Goal: Contribute content

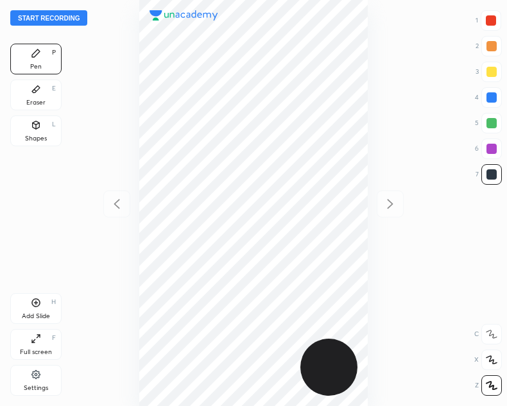
scroll to position [406, 302]
click at [42, 15] on button "Start recording" at bounding box center [48, 17] width 77 height 15
click at [41, 15] on button "End recording" at bounding box center [45, 17] width 71 height 15
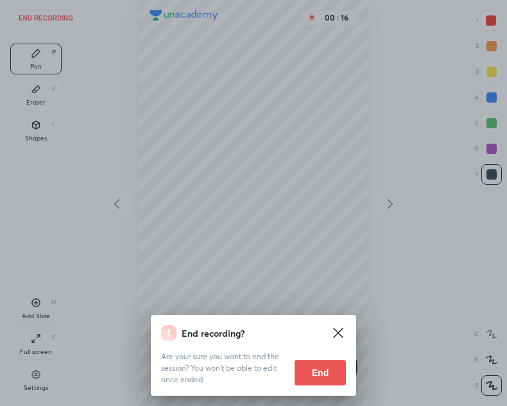
click at [179, 202] on div "End recording? Are your sure you want to end the session? You won’t be able to …" at bounding box center [253, 203] width 507 height 406
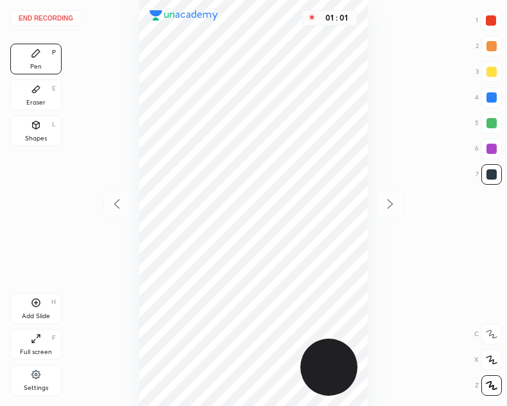
click at [26, 17] on button "End recording" at bounding box center [45, 17] width 71 height 15
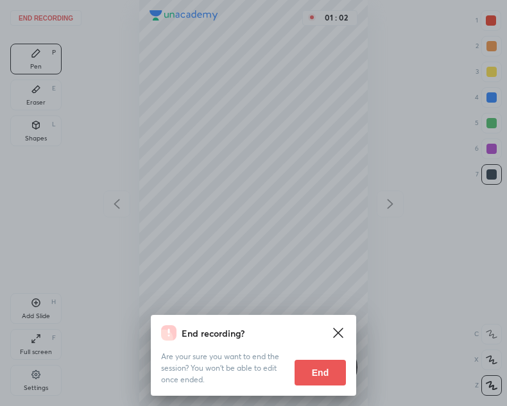
click at [321, 372] on button "End" at bounding box center [320, 373] width 51 height 26
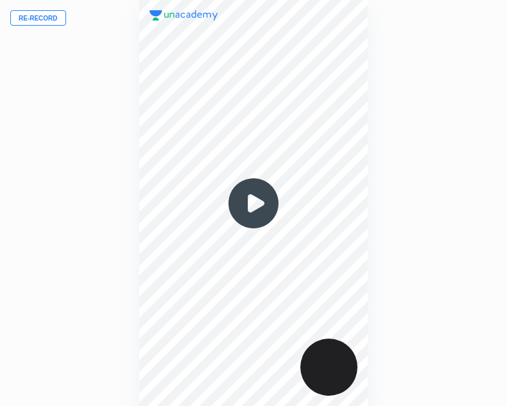
click at [30, 17] on button "Re-record" at bounding box center [38, 17] width 56 height 15
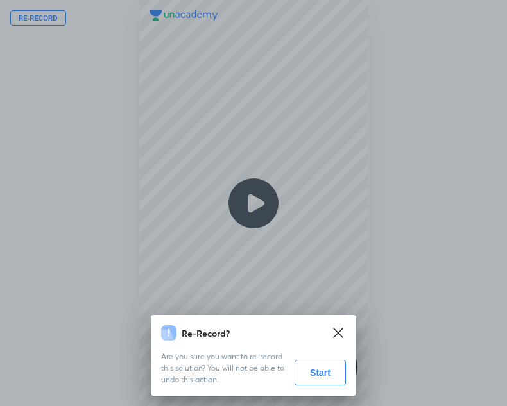
click at [312, 376] on button "Start" at bounding box center [320, 373] width 51 height 26
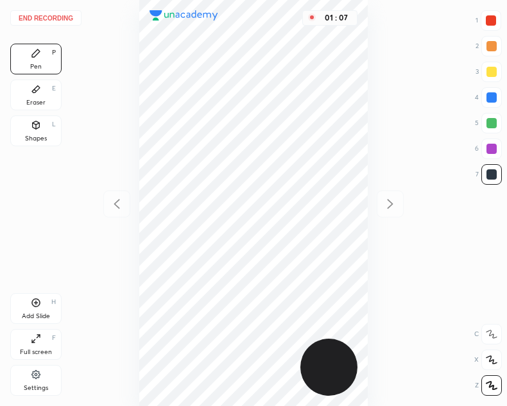
click at [488, 22] on div at bounding box center [491, 20] width 10 height 10
click at [492, 177] on div at bounding box center [492, 175] width 10 height 10
click at [29, 313] on div "Add Slide" at bounding box center [36, 316] width 28 height 6
click at [492, 17] on div at bounding box center [491, 20] width 10 height 10
click at [47, 128] on div "Shapes L" at bounding box center [35, 131] width 51 height 31
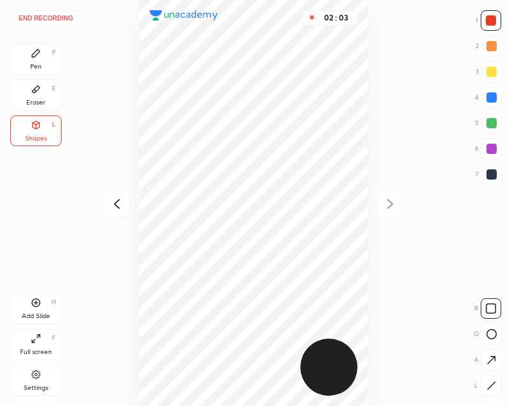
click at [46, 51] on div "Pen P" at bounding box center [35, 59] width 51 height 31
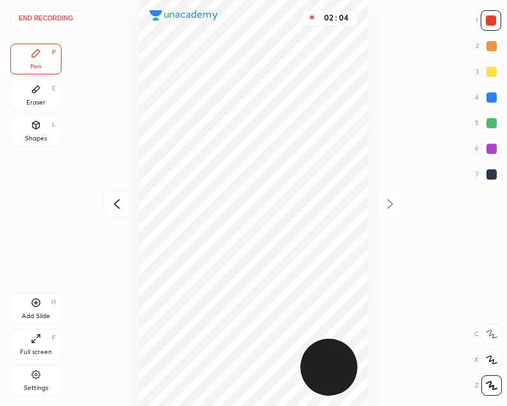
click at [484, 173] on div at bounding box center [492, 174] width 21 height 21
click at [118, 200] on icon at bounding box center [117, 204] width 6 height 10
click at [386, 202] on icon at bounding box center [390, 203] width 15 height 15
click at [115, 211] on icon at bounding box center [116, 203] width 15 height 15
click at [392, 206] on icon at bounding box center [390, 203] width 15 height 15
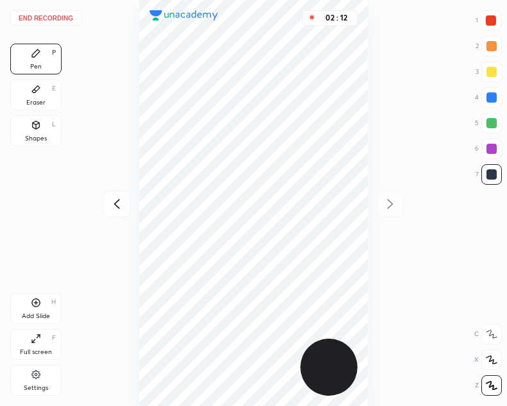
click at [114, 209] on icon at bounding box center [116, 203] width 15 height 15
click at [392, 207] on icon at bounding box center [390, 203] width 15 height 15
click at [101, 215] on div "End recording 1 2 3 4 5 6 7 R O A L C X Z Erase all C X Z Pen P Eraser E Shapes…" at bounding box center [253, 203] width 507 height 406
click at [109, 201] on icon at bounding box center [116, 203] width 15 height 15
click at [383, 203] on icon at bounding box center [390, 203] width 15 height 15
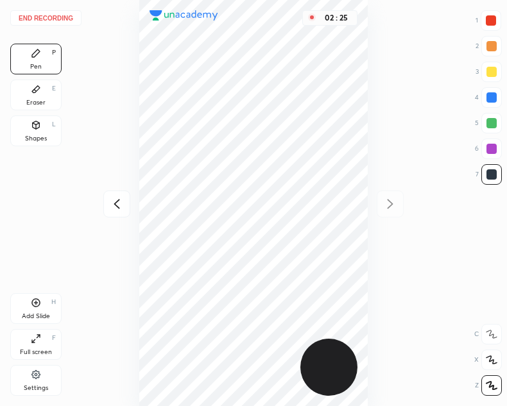
click at [114, 203] on icon at bounding box center [116, 203] width 15 height 15
click at [383, 214] on div at bounding box center [390, 204] width 27 height 27
click at [114, 209] on icon at bounding box center [116, 203] width 15 height 15
click at [388, 203] on icon at bounding box center [390, 203] width 15 height 15
click at [118, 198] on icon at bounding box center [116, 203] width 15 height 15
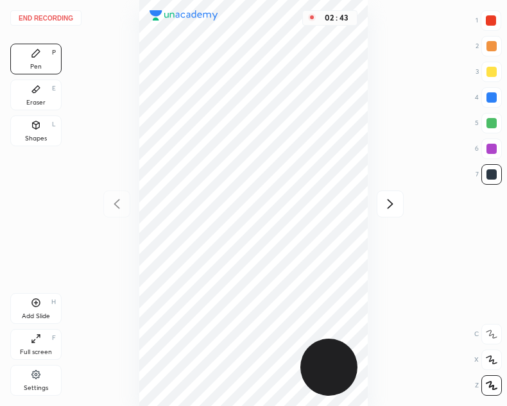
click at [397, 198] on icon at bounding box center [390, 203] width 15 height 15
click at [120, 205] on icon at bounding box center [116, 203] width 15 height 15
click at [392, 204] on icon at bounding box center [391, 204] width 6 height 10
click at [119, 202] on icon at bounding box center [116, 203] width 15 height 15
click at [387, 210] on icon at bounding box center [390, 203] width 15 height 15
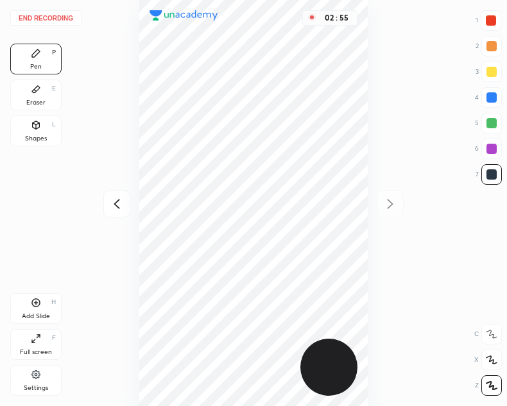
click at [120, 206] on icon at bounding box center [116, 203] width 15 height 15
click at [391, 203] on icon at bounding box center [391, 204] width 6 height 10
click at [105, 208] on div at bounding box center [116, 204] width 27 height 27
click at [394, 201] on icon at bounding box center [390, 203] width 15 height 15
click at [118, 207] on icon at bounding box center [117, 204] width 6 height 10
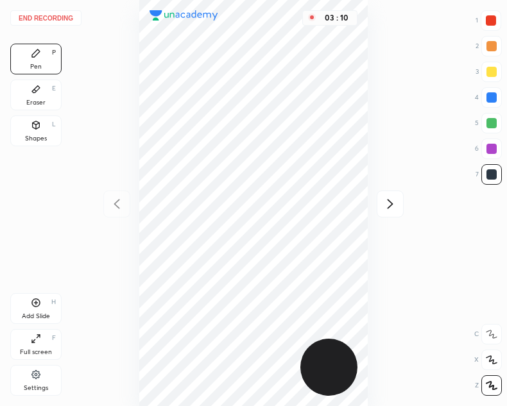
click at [394, 204] on icon at bounding box center [390, 203] width 15 height 15
click at [39, 303] on icon at bounding box center [36, 303] width 10 height 10
click at [119, 210] on icon at bounding box center [116, 203] width 15 height 15
click at [116, 207] on icon at bounding box center [116, 203] width 15 height 15
click at [391, 203] on icon at bounding box center [391, 204] width 6 height 10
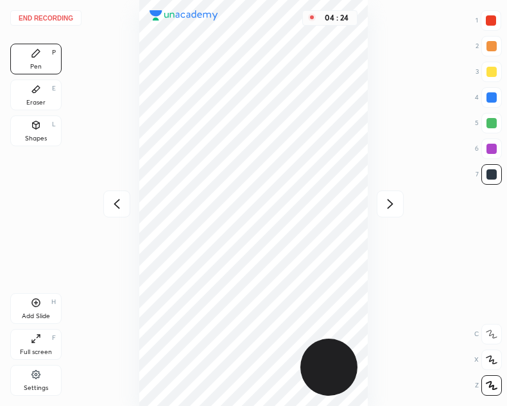
click at [35, 96] on div "Eraser E" at bounding box center [35, 95] width 51 height 31
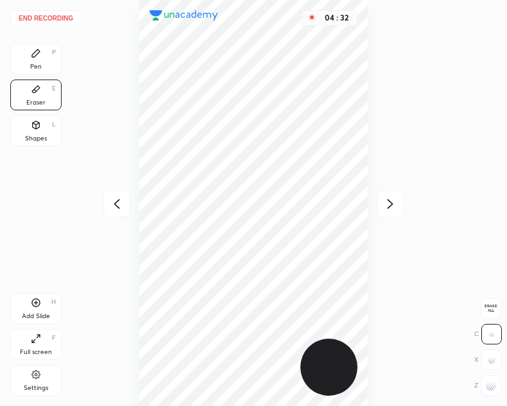
click at [34, 57] on icon at bounding box center [36, 53] width 8 height 8
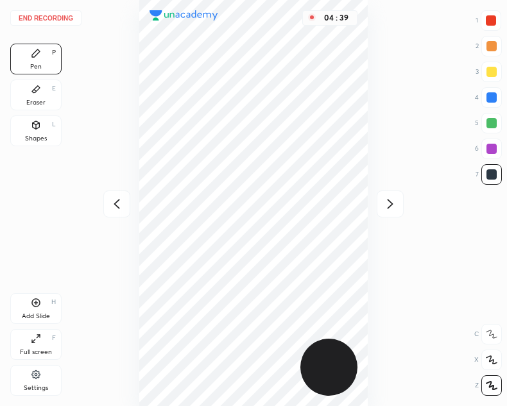
click at [37, 305] on icon at bounding box center [36, 303] width 10 height 10
click at [112, 202] on icon at bounding box center [116, 203] width 15 height 15
click at [391, 202] on icon at bounding box center [391, 204] width 6 height 10
click at [119, 200] on icon at bounding box center [117, 204] width 6 height 10
click at [388, 213] on div at bounding box center [390, 204] width 27 height 27
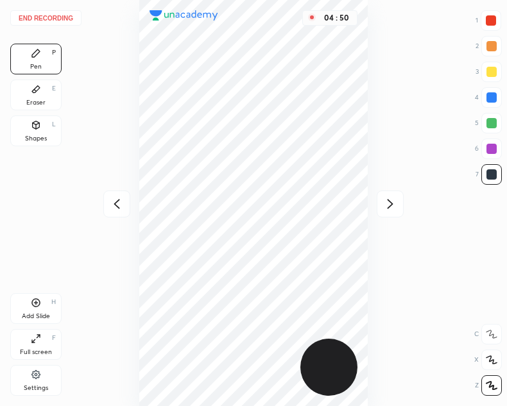
click at [123, 205] on icon at bounding box center [116, 203] width 15 height 15
click at [388, 211] on icon at bounding box center [390, 203] width 15 height 15
click at [33, 306] on icon at bounding box center [36, 303] width 10 height 10
click at [117, 199] on icon at bounding box center [116, 203] width 15 height 15
click at [393, 207] on icon at bounding box center [390, 203] width 15 height 15
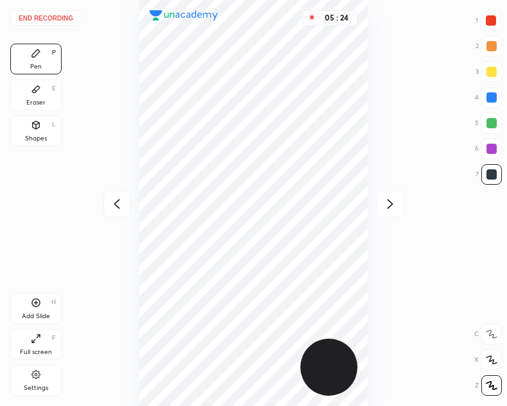
click at [123, 203] on icon at bounding box center [116, 203] width 15 height 15
click at [107, 205] on div at bounding box center [116, 204] width 27 height 27
click at [109, 200] on div at bounding box center [116, 204] width 27 height 27
click at [385, 205] on icon at bounding box center [390, 203] width 15 height 15
click at [383, 205] on icon at bounding box center [390, 203] width 15 height 15
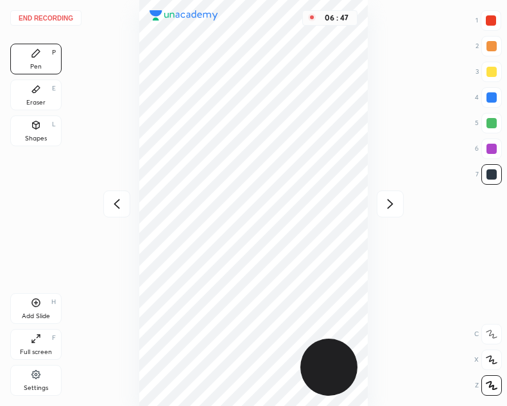
click at [47, 16] on button "End recording" at bounding box center [45, 17] width 71 height 15
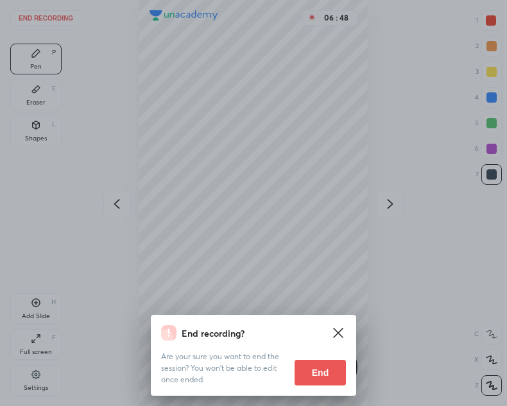
click at [318, 374] on button "End" at bounding box center [320, 373] width 51 height 26
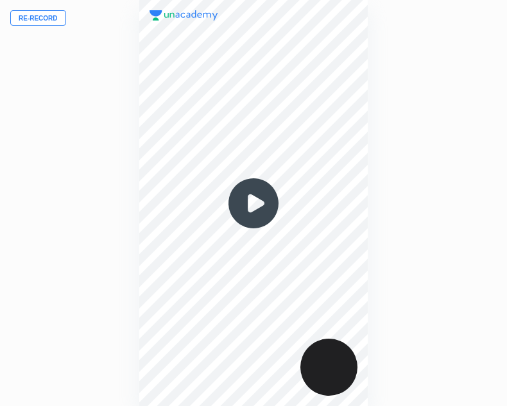
click at [245, 209] on img at bounding box center [254, 204] width 62 height 62
